Goal: Task Accomplishment & Management: Manage account settings

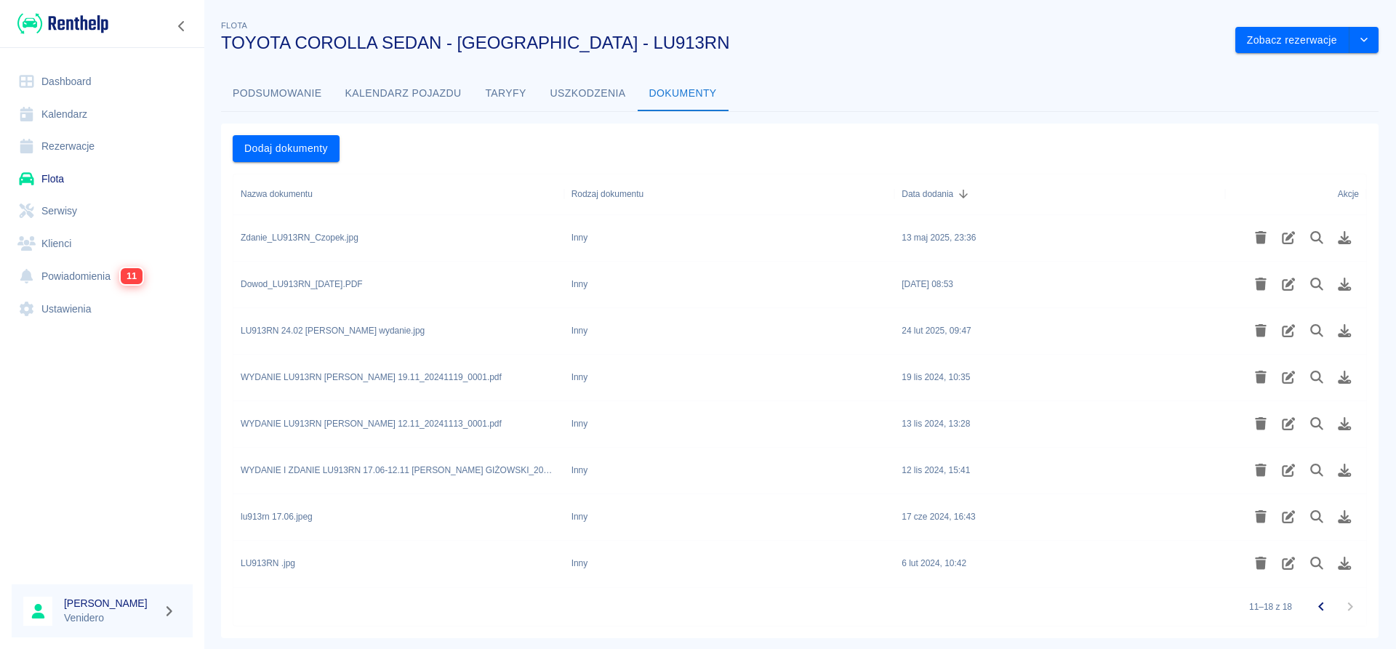
click at [38, 175] on link "Flota" at bounding box center [102, 179] width 181 height 33
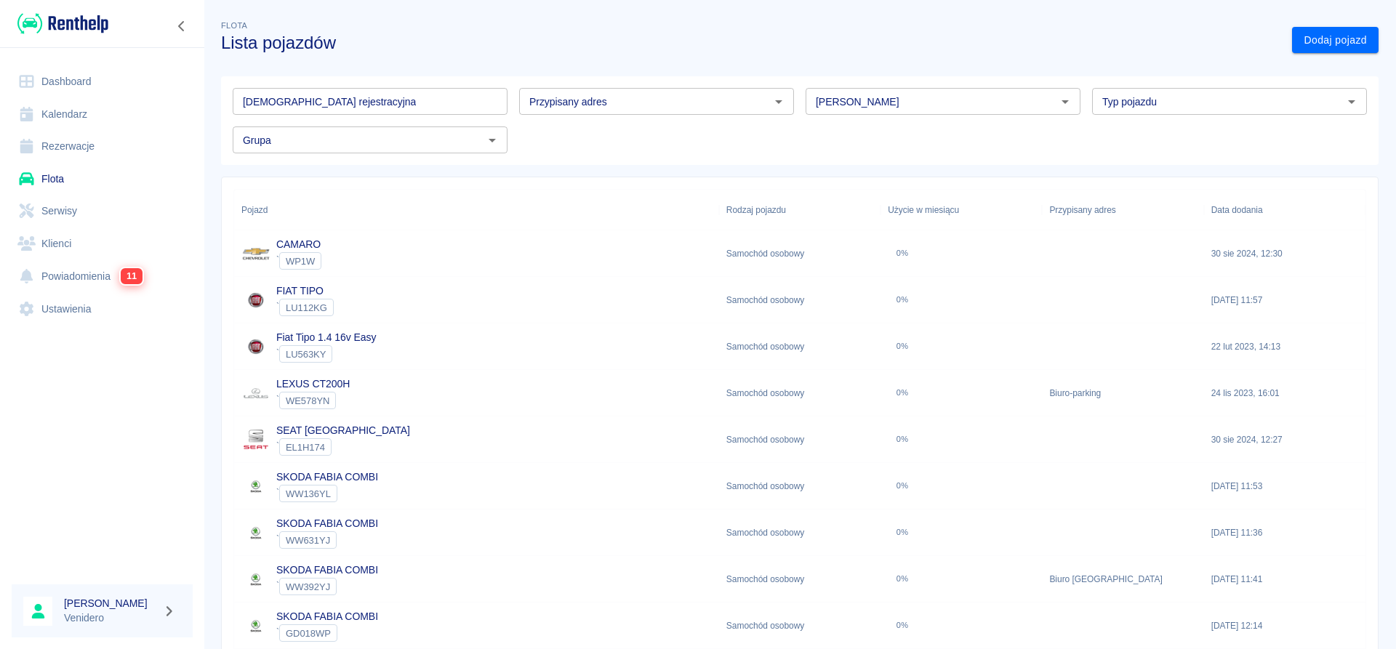
click at [397, 100] on input "[DEMOGRAPHIC_DATA] rejestracyjna" at bounding box center [370, 101] width 275 height 27
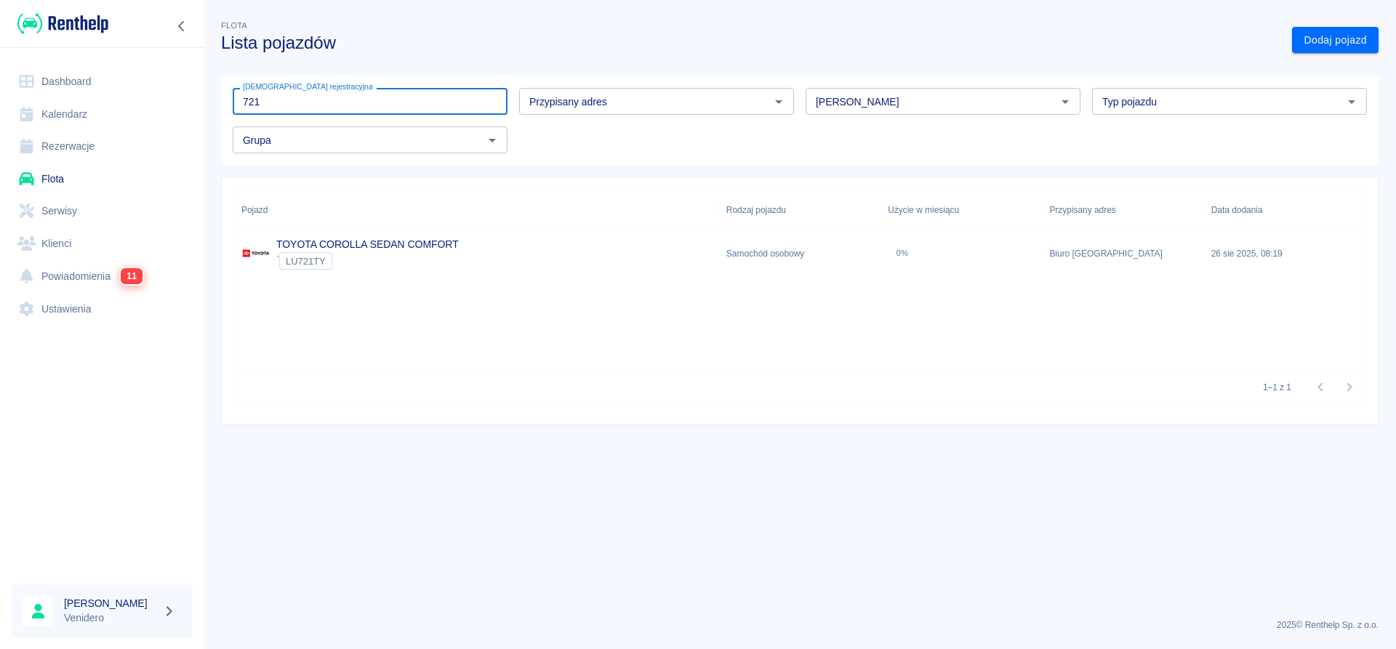
type input "721"
click at [305, 244] on link "TOYOTA COROLLA SEDAN COMFORT" at bounding box center [367, 245] width 183 height 12
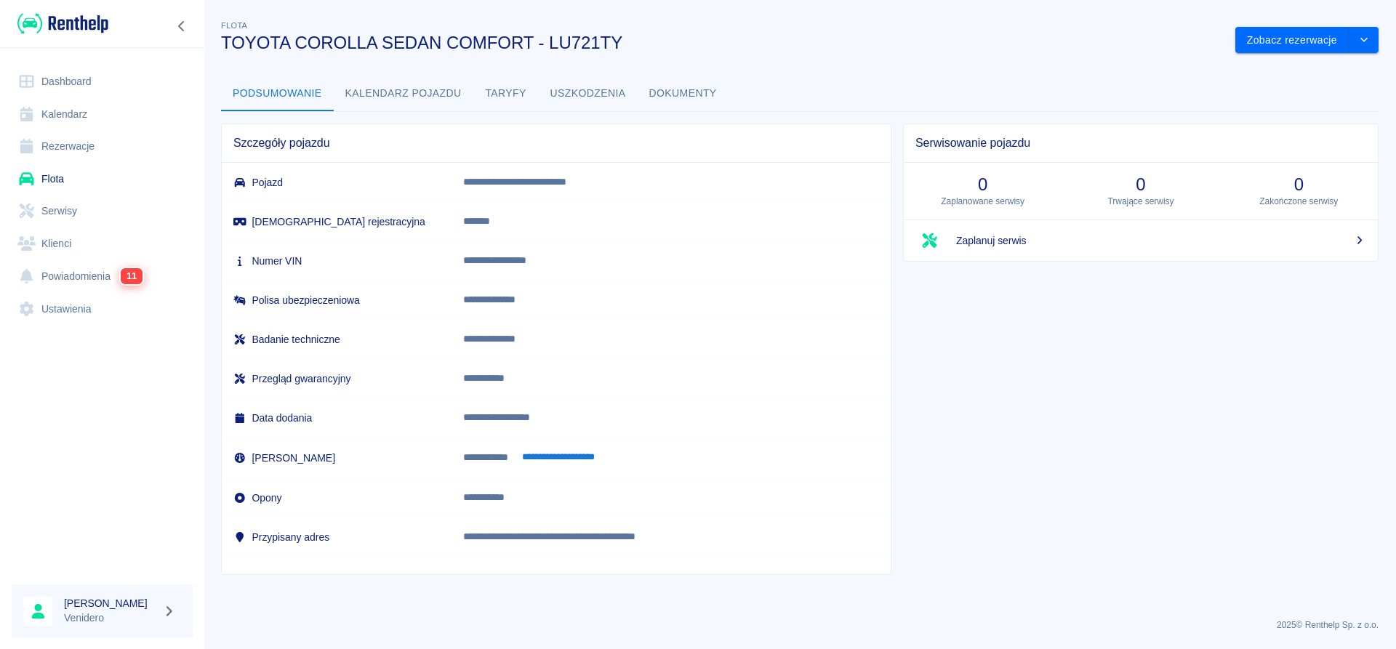
click at [688, 97] on button "Dokumenty" at bounding box center [683, 93] width 91 height 35
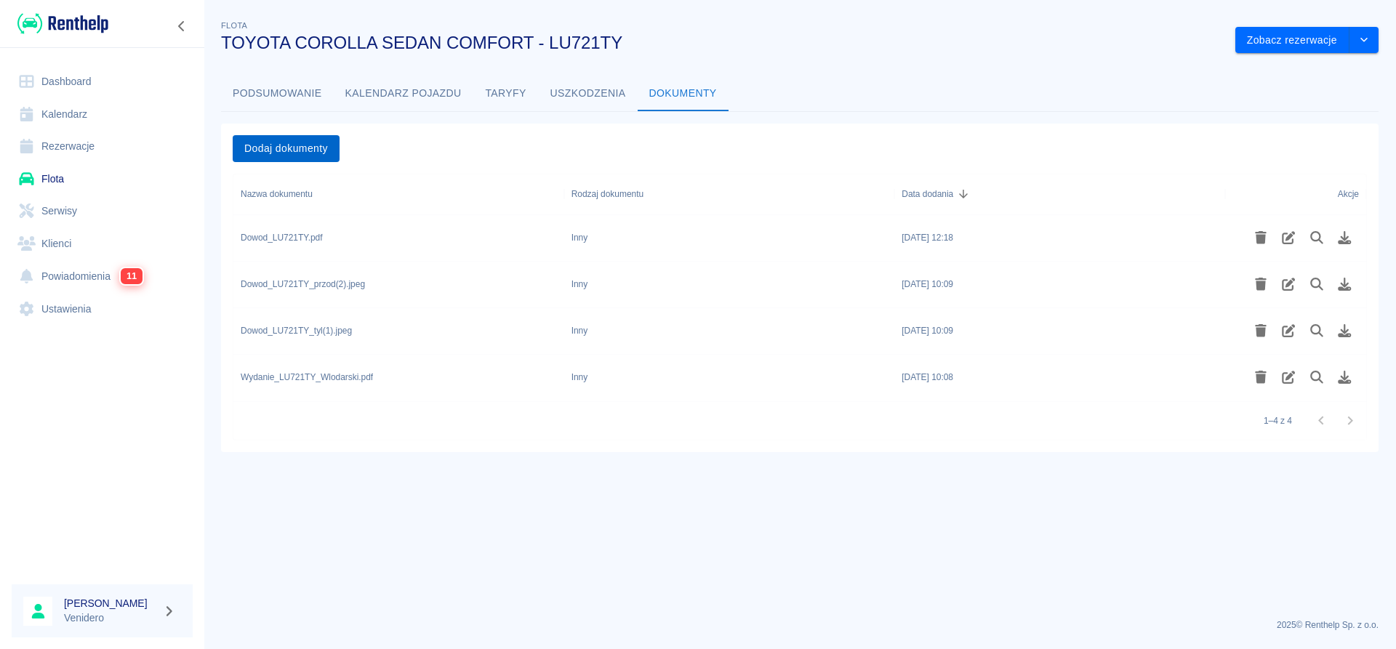
click at [311, 145] on button "Dodaj dokumenty" at bounding box center [286, 148] width 107 height 27
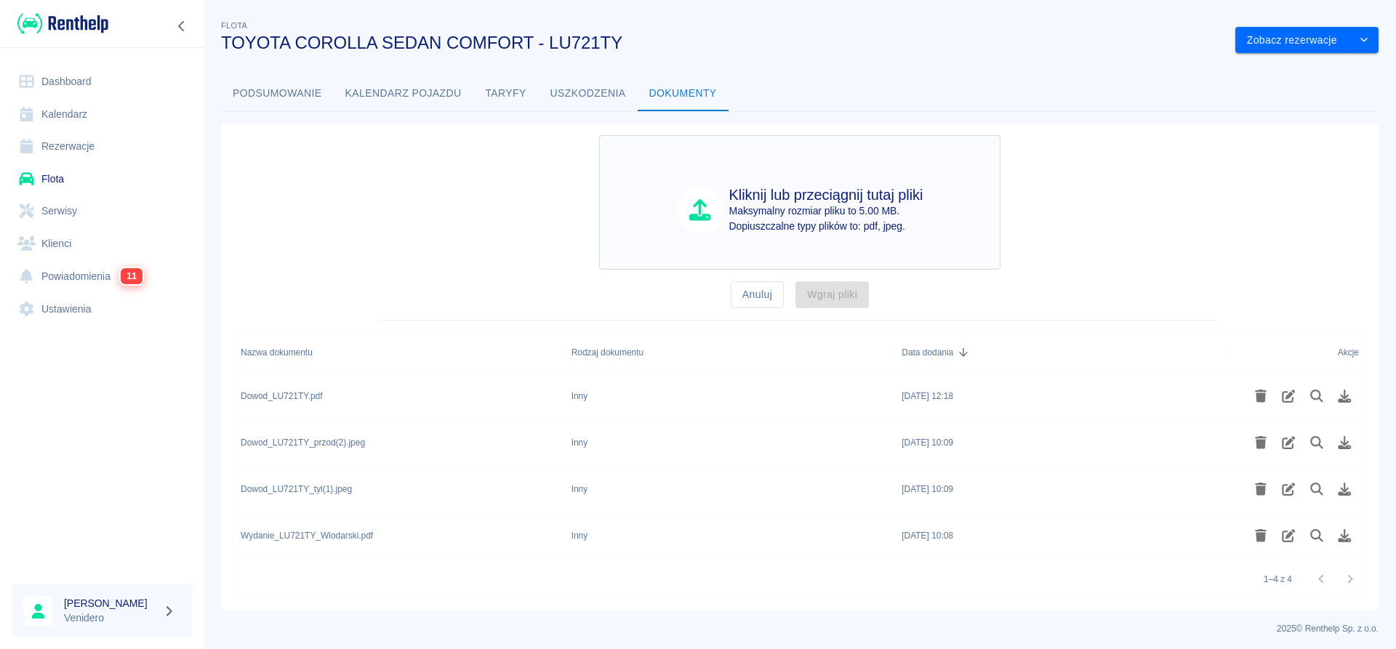
click at [818, 207] on p "Maksymalny rozmiar pliku to 5.00 MB." at bounding box center [826, 211] width 194 height 15
type input "C:\fakepath\Wydanie_LU721TY_Szajda.pdf"
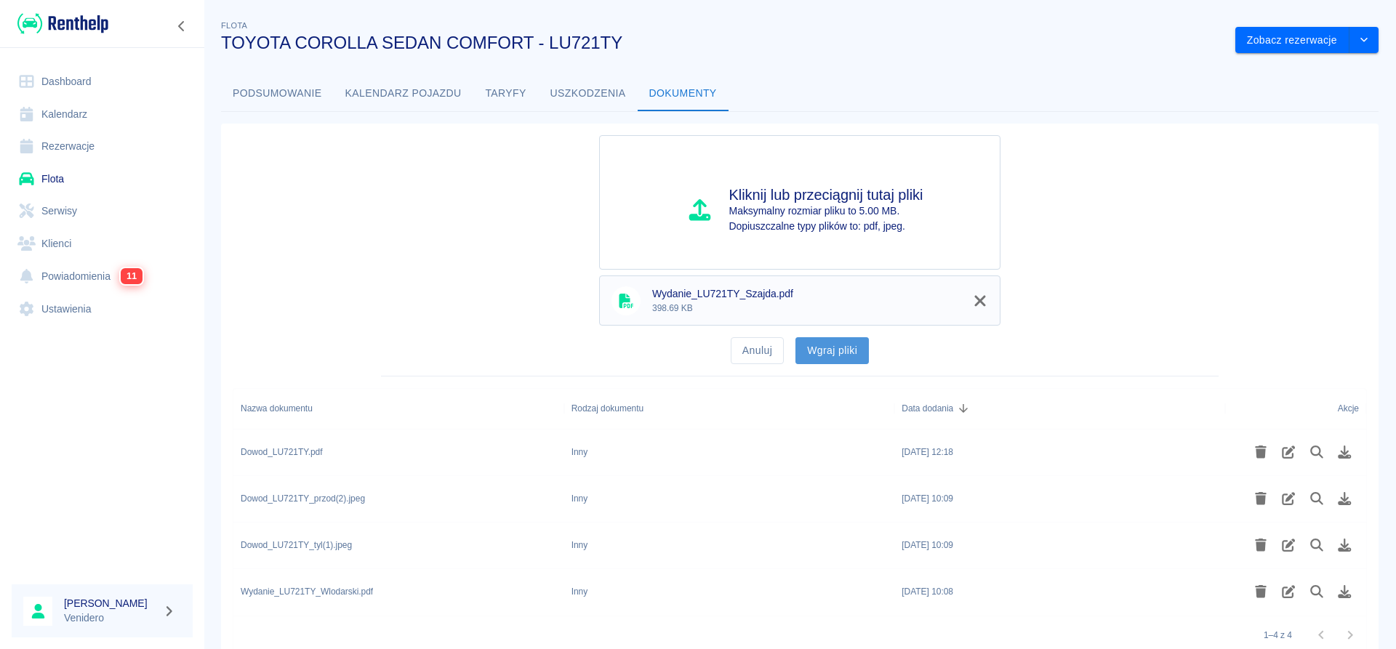
click at [839, 353] on button "Wgraj pliki" at bounding box center [832, 350] width 73 height 27
